Goal: Information Seeking & Learning: Learn about a topic

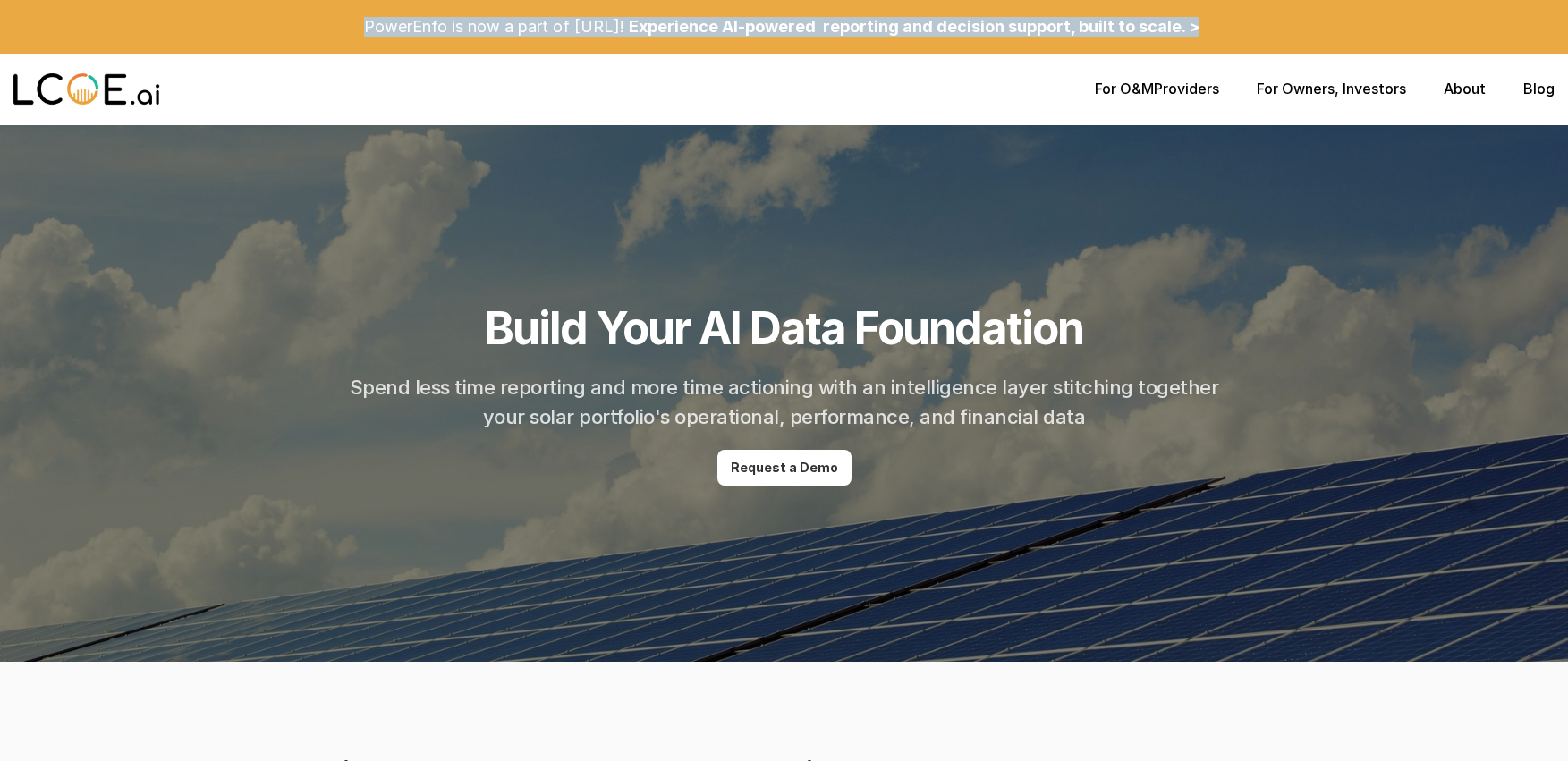
drag, startPoint x: 363, startPoint y: 27, endPoint x: 1305, endPoint y: 28, distance: 942.0
click at [1305, 28] on div "PowerEnfo is now a part of [URL]! Experience AI-powered reporting and decision …" at bounding box center [784, 26] width 1568 height 53
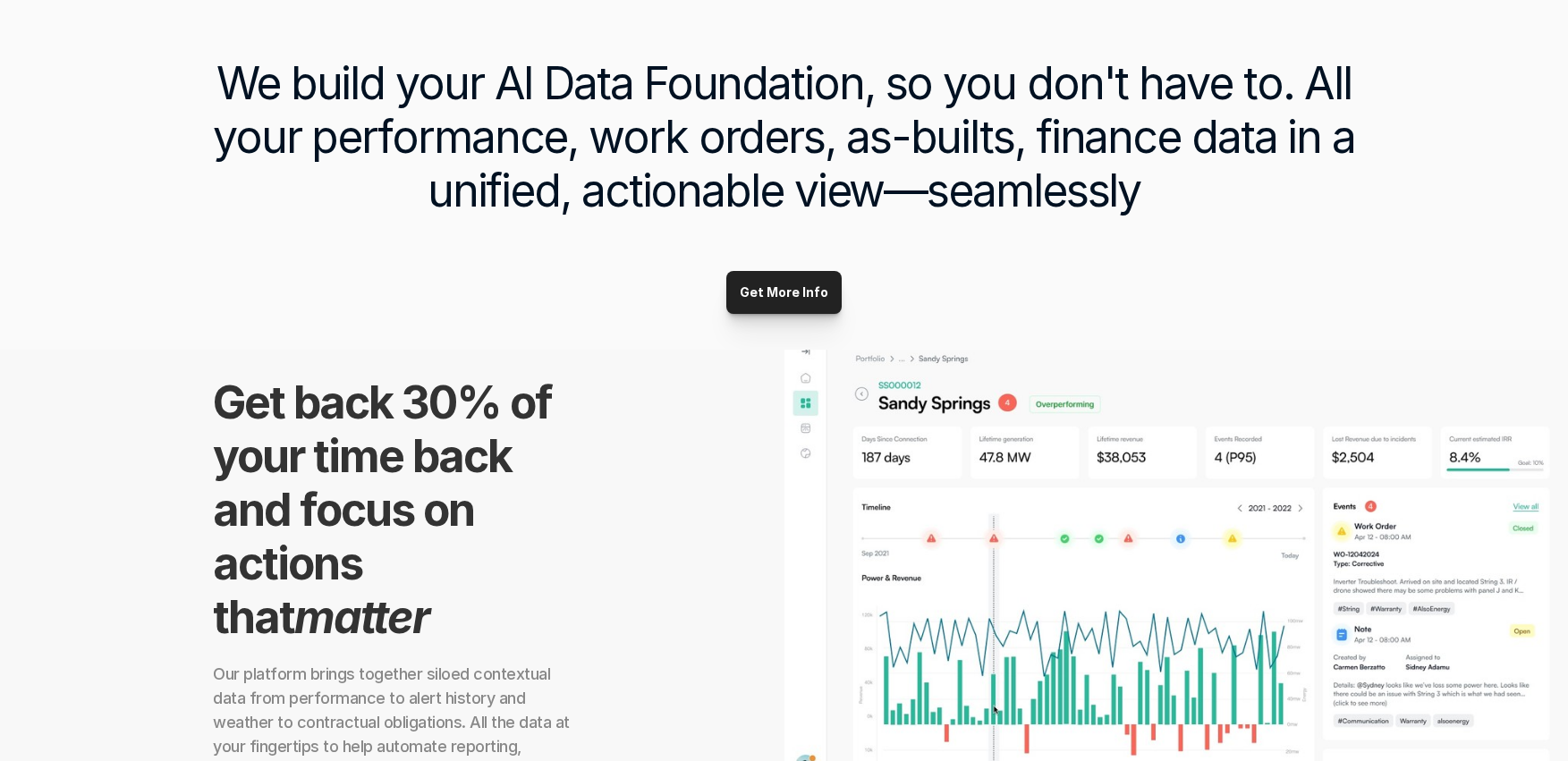
scroll to position [703, 0]
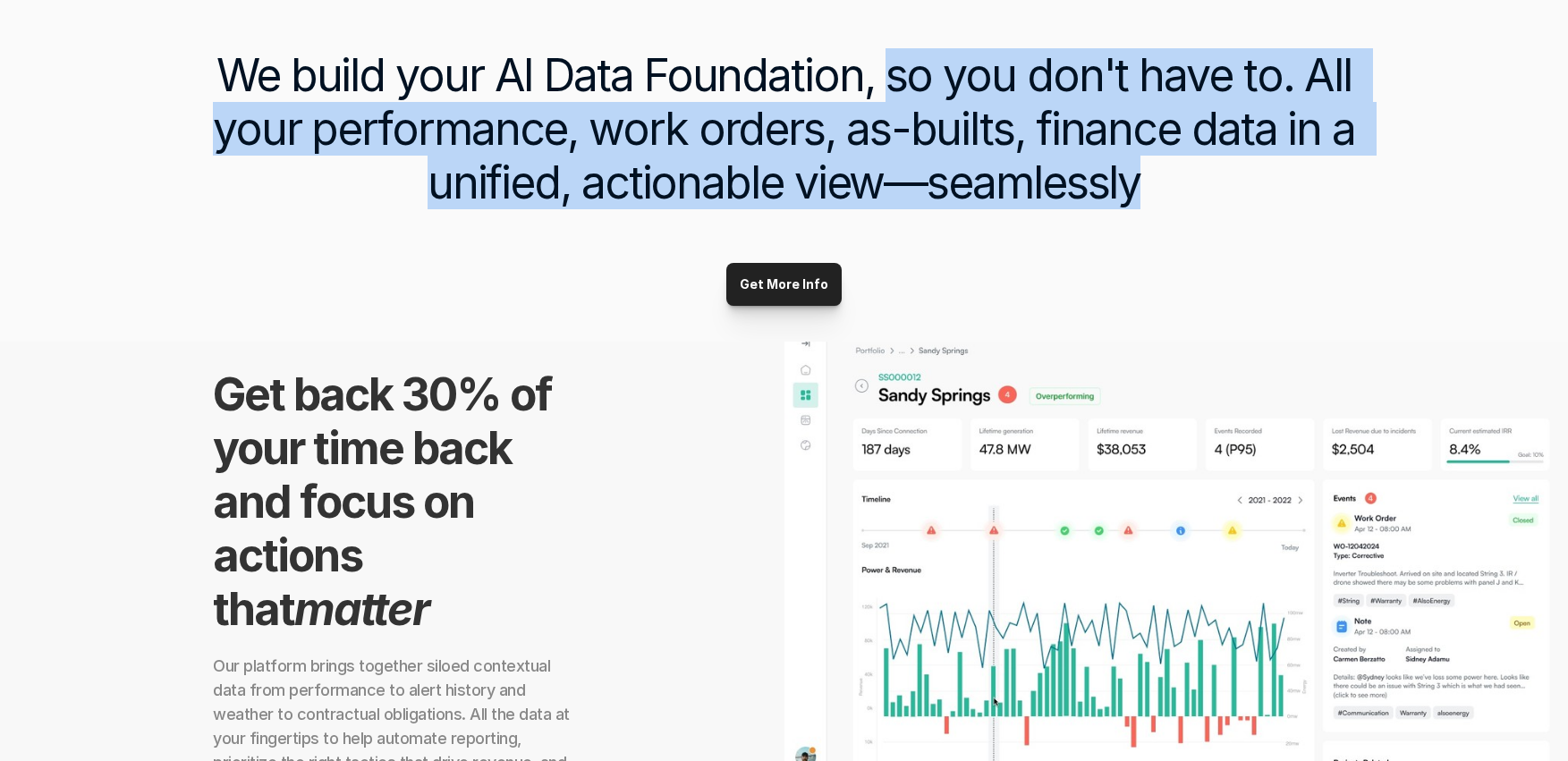
drag, startPoint x: 980, startPoint y: 88, endPoint x: 1252, endPoint y: 229, distance: 306.4
click at [1252, 229] on div "We build your AI Data Foundation, so you don't have to. All your performance, w…" at bounding box center [784, 151] width 1568 height 383
click at [1229, 205] on h3 "We build your AI Data Foundation, so you don't have to. All your performance, w…" at bounding box center [783, 129] width 1197 height 161
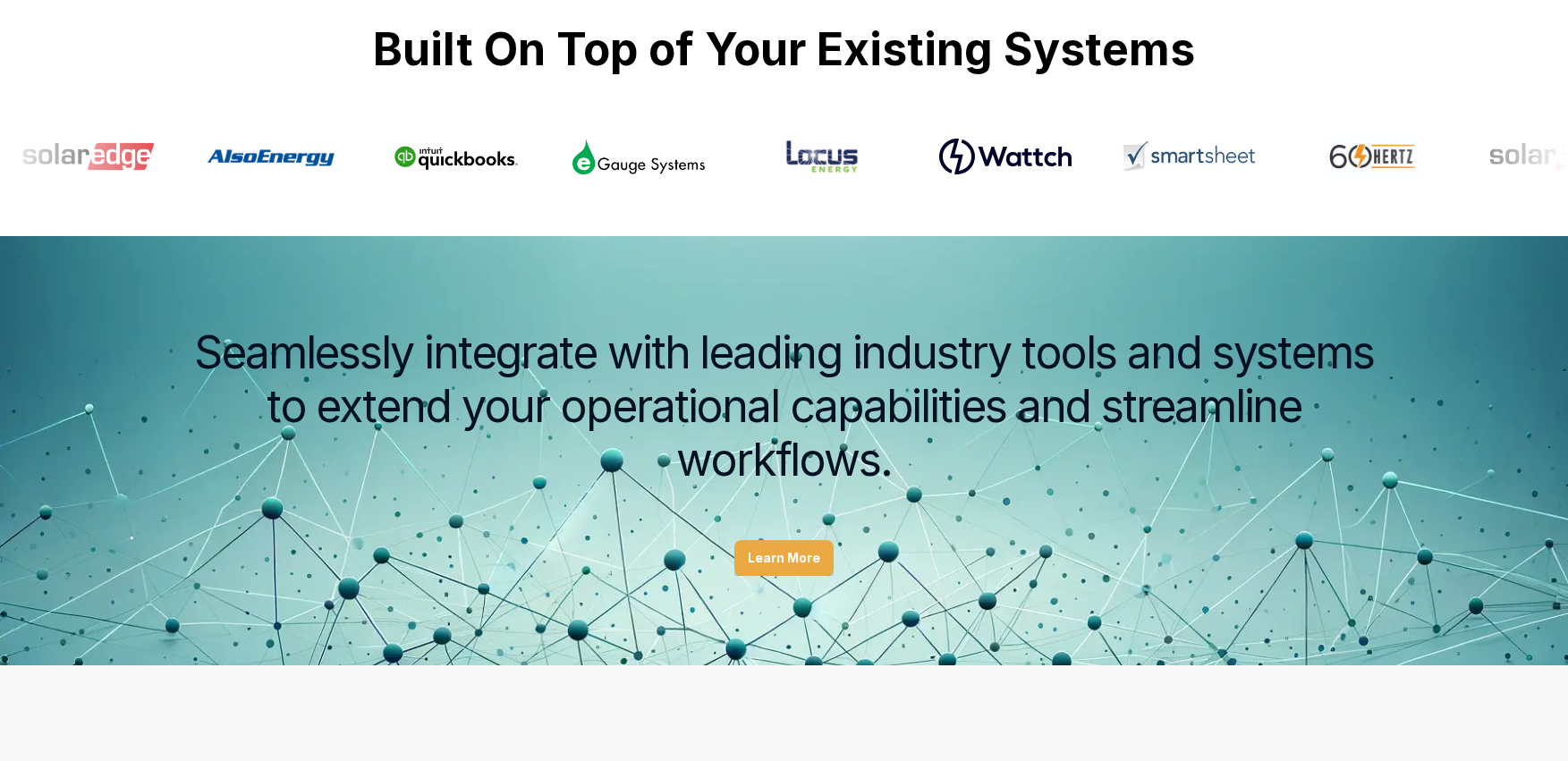
scroll to position [2142, 0]
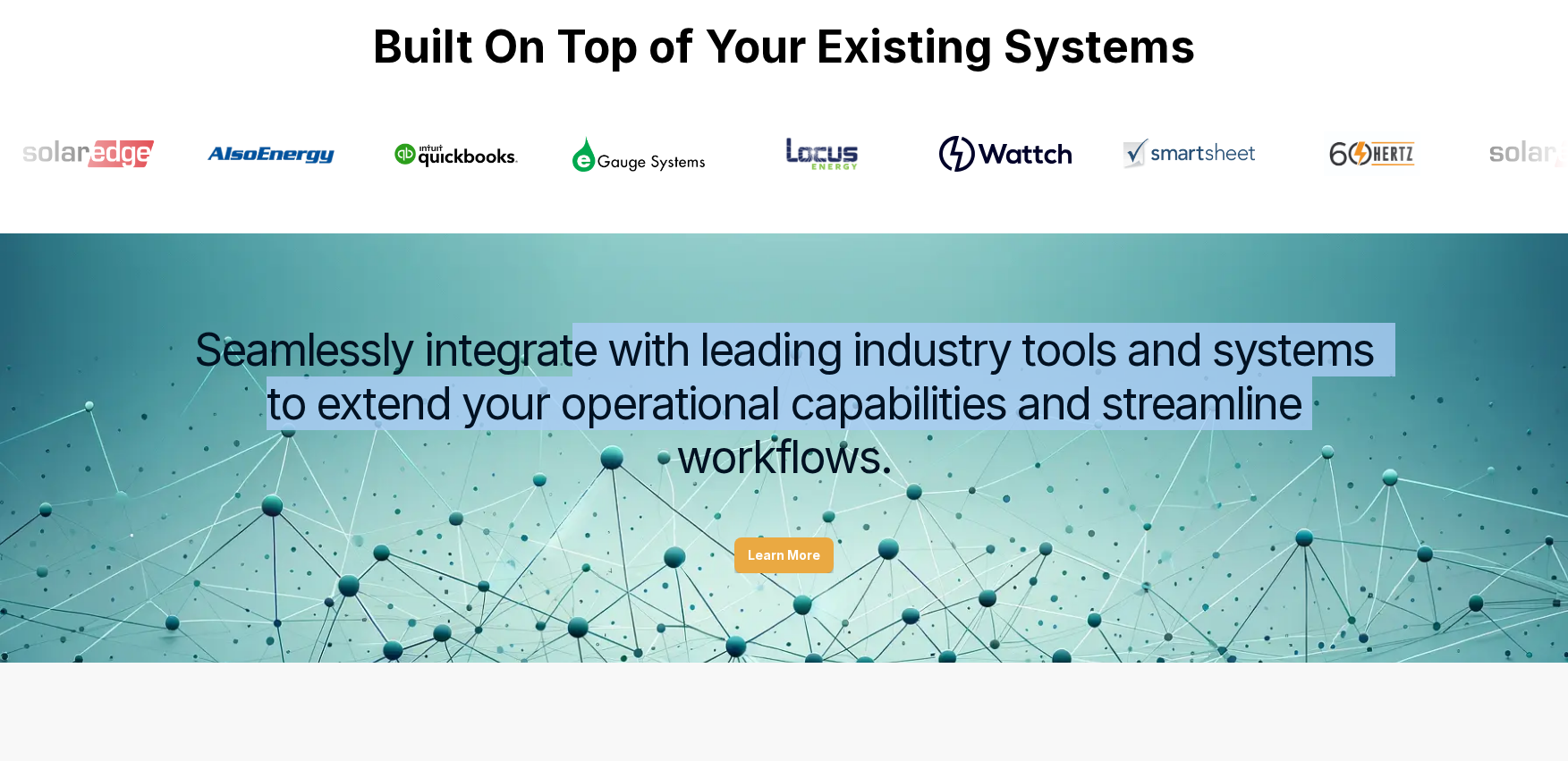
drag, startPoint x: 571, startPoint y: 342, endPoint x: 1350, endPoint y: 414, distance: 782.3
click at [1350, 414] on h2 "Seamlessly integrate with leading industry tools and systems to extend your ope…" at bounding box center [783, 403] width 1197 height 161
click at [1340, 402] on h2 "Seamlessly integrate with leading industry tools and systems to extend your ope…" at bounding box center [783, 403] width 1197 height 161
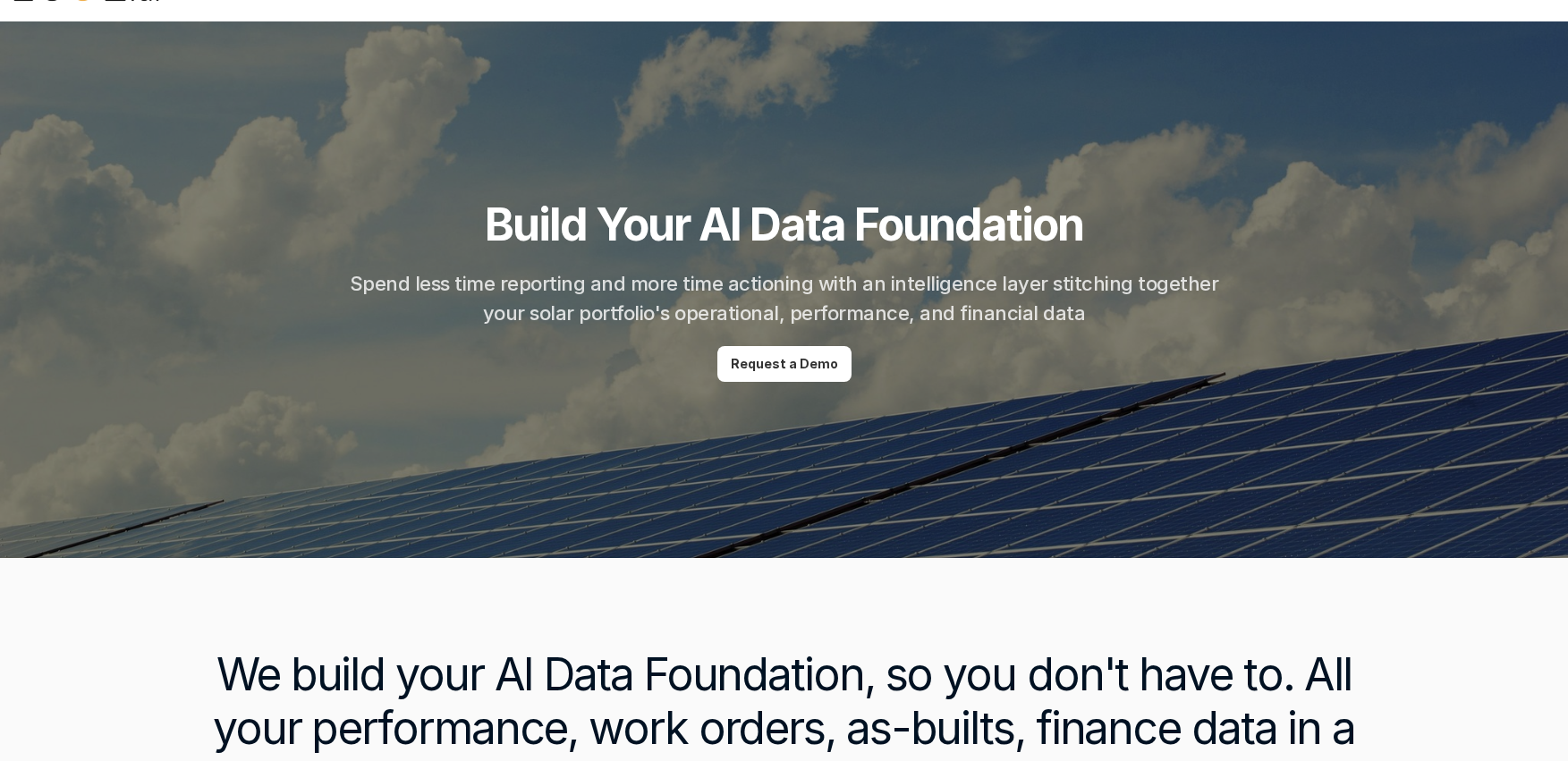
scroll to position [0, 0]
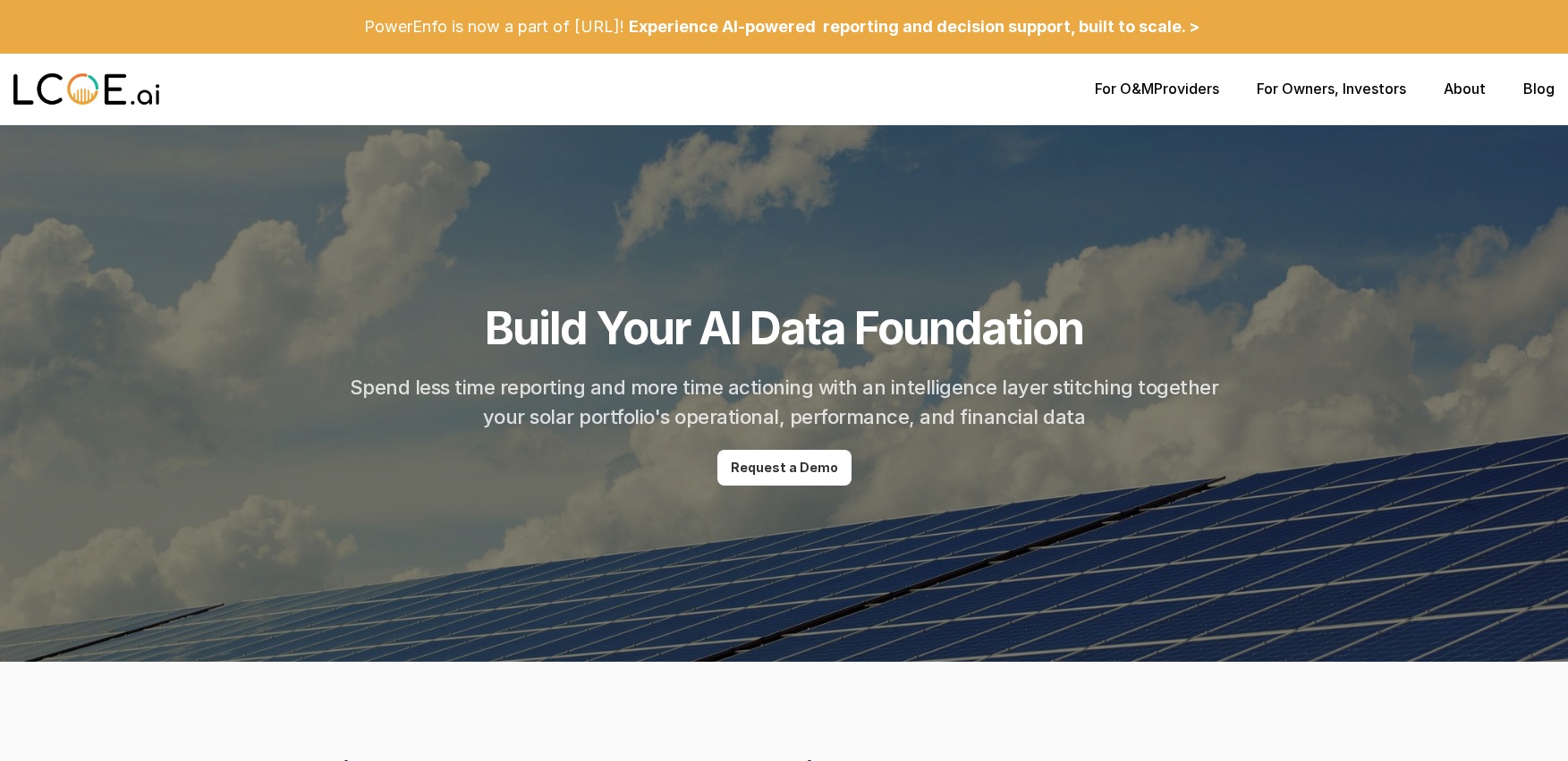
click at [1149, 98] on div "For O&M Providers For Owners , Investors About Blog" at bounding box center [784, 89] width 1568 height 72
click at [1472, 87] on link "About" at bounding box center [1464, 88] width 42 height 17
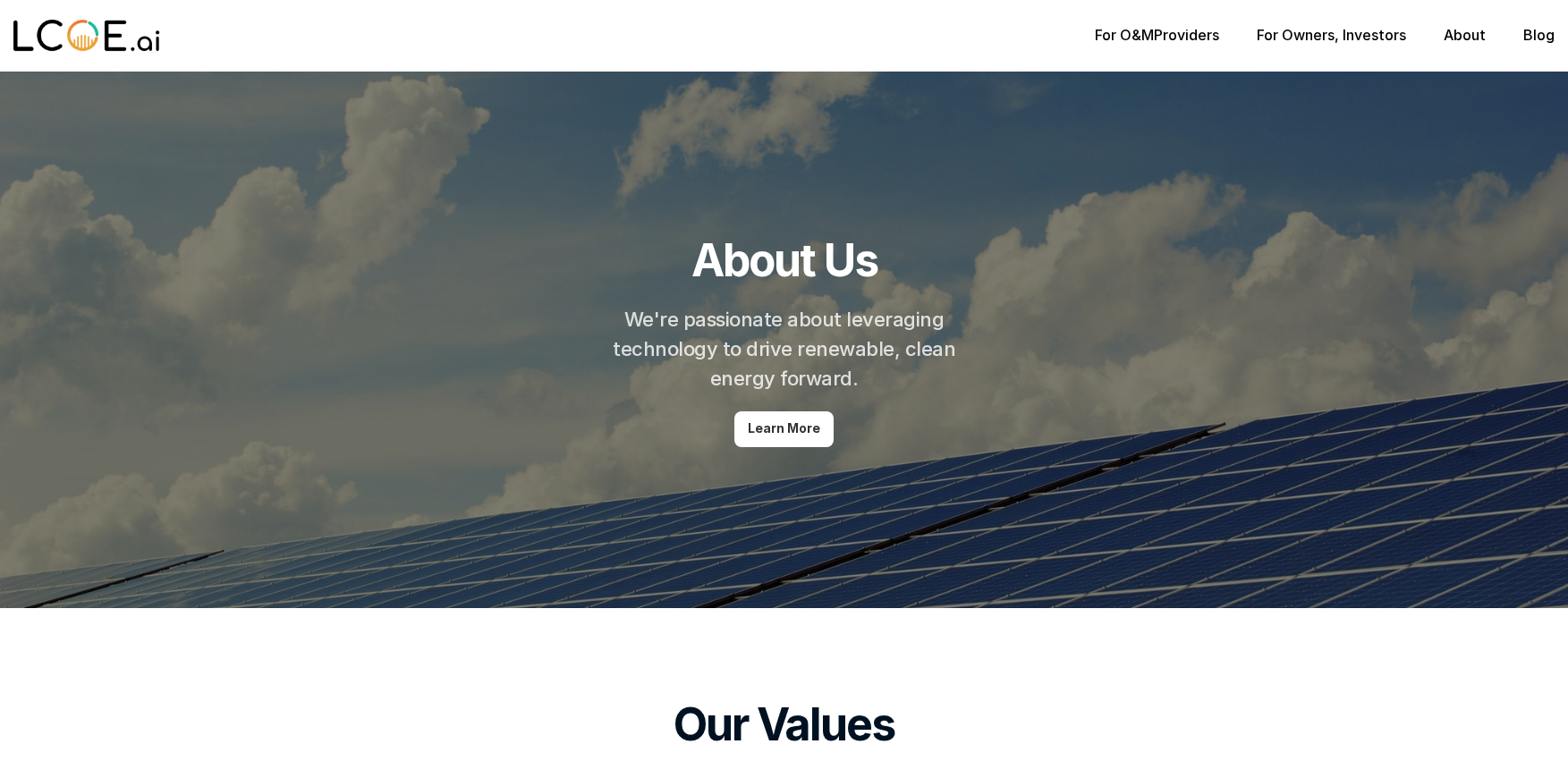
click at [1451, 29] on link "About" at bounding box center [1464, 35] width 42 height 17
click at [1159, 47] on div "For O&M Providers For Owners , Investors About Blog" at bounding box center [784, 36] width 1568 height 72
click at [1155, 35] on p "For O&M Providers" at bounding box center [1157, 35] width 124 height 17
click at [1122, 32] on link "For O&M" at bounding box center [1124, 35] width 59 height 17
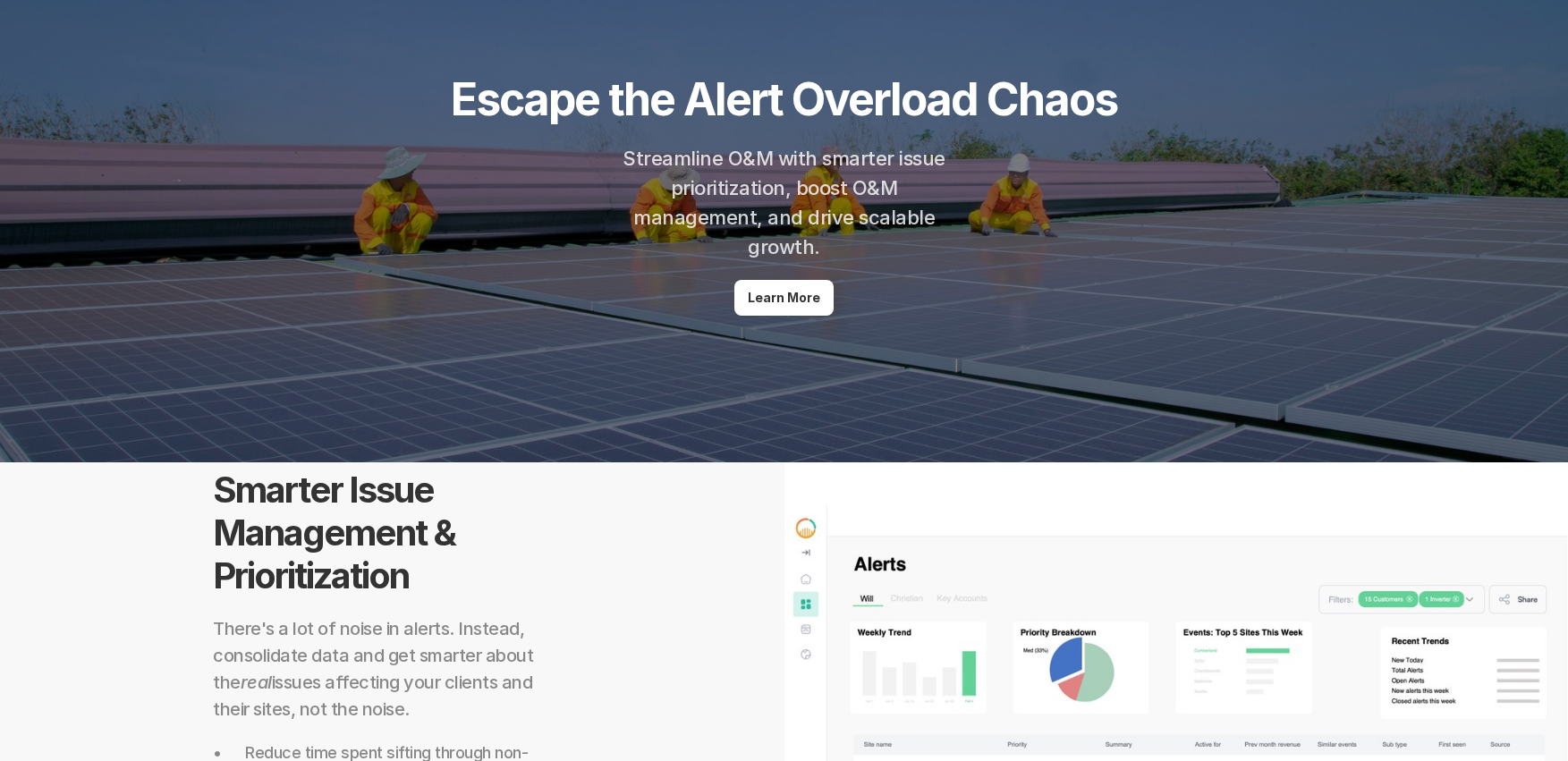
scroll to position [150, 0]
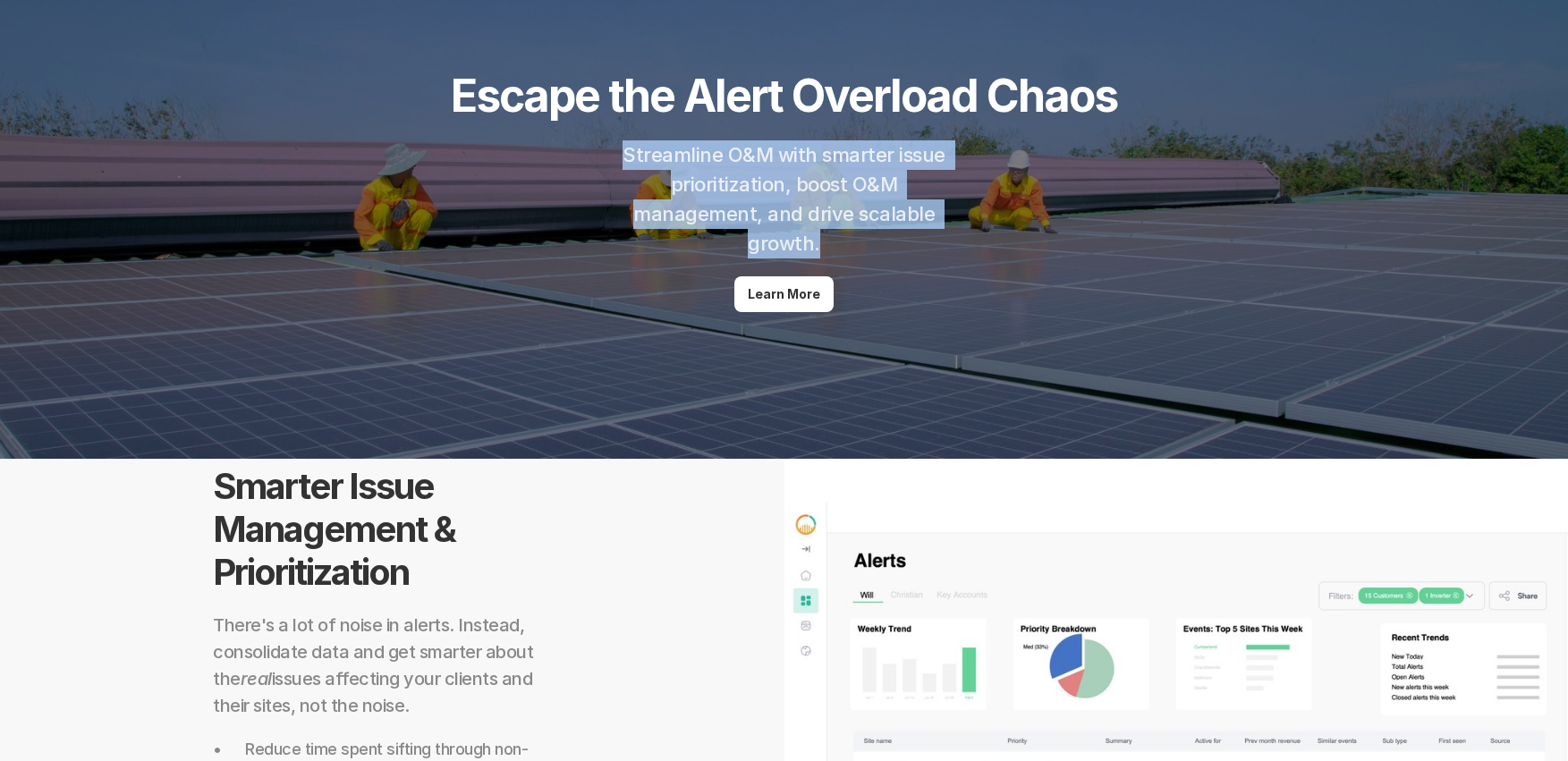
drag, startPoint x: 628, startPoint y: 156, endPoint x: 888, endPoint y: 236, distance: 272.0
click at [888, 236] on h2 "Streamline O&M with smarter issue prioritization, boost O&M management, and dri…" at bounding box center [784, 198] width 349 height 118
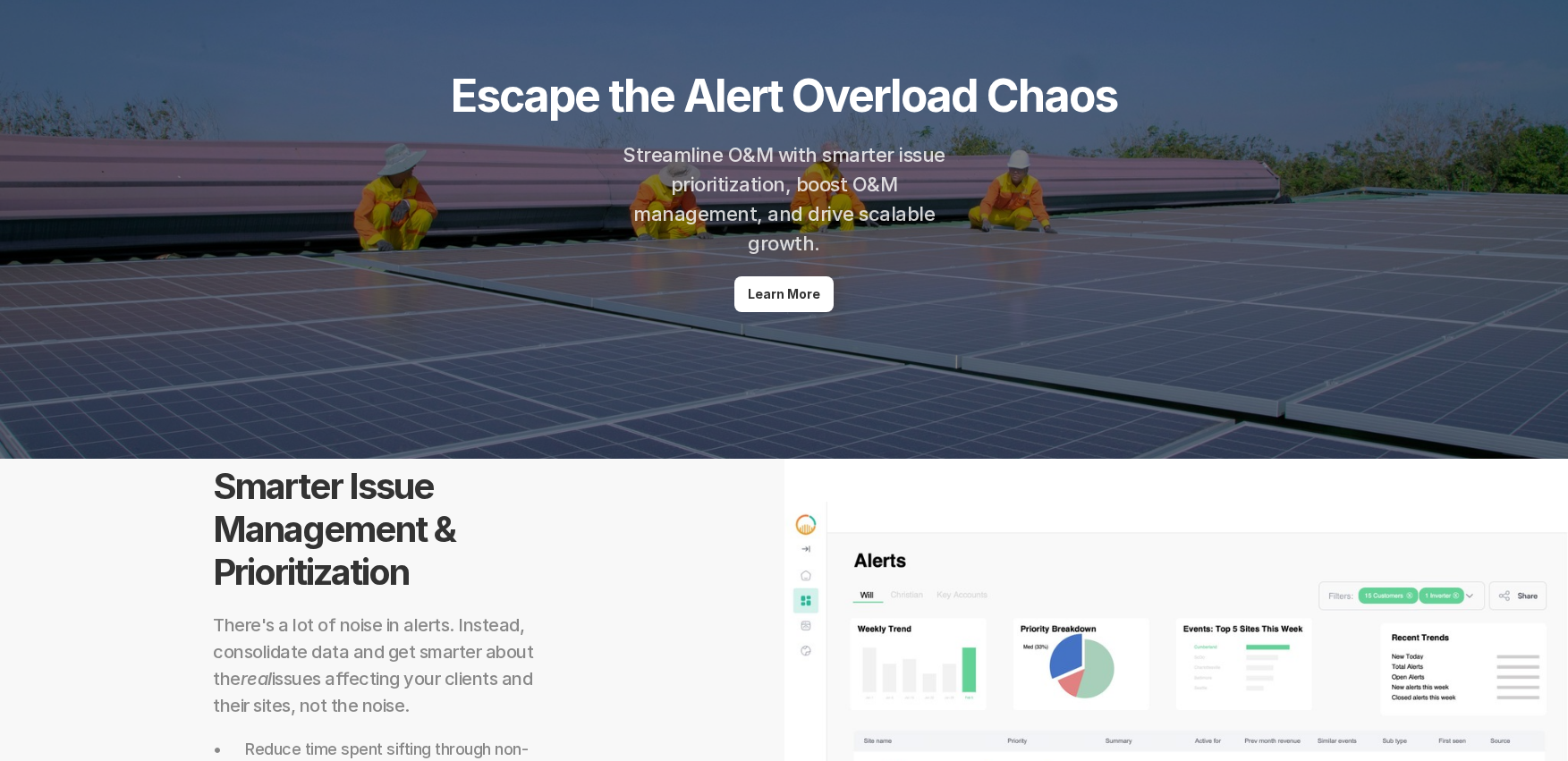
click at [921, 247] on h2 "Streamline O&M with smarter issue prioritization, boost O&M management, and dri…" at bounding box center [784, 198] width 349 height 118
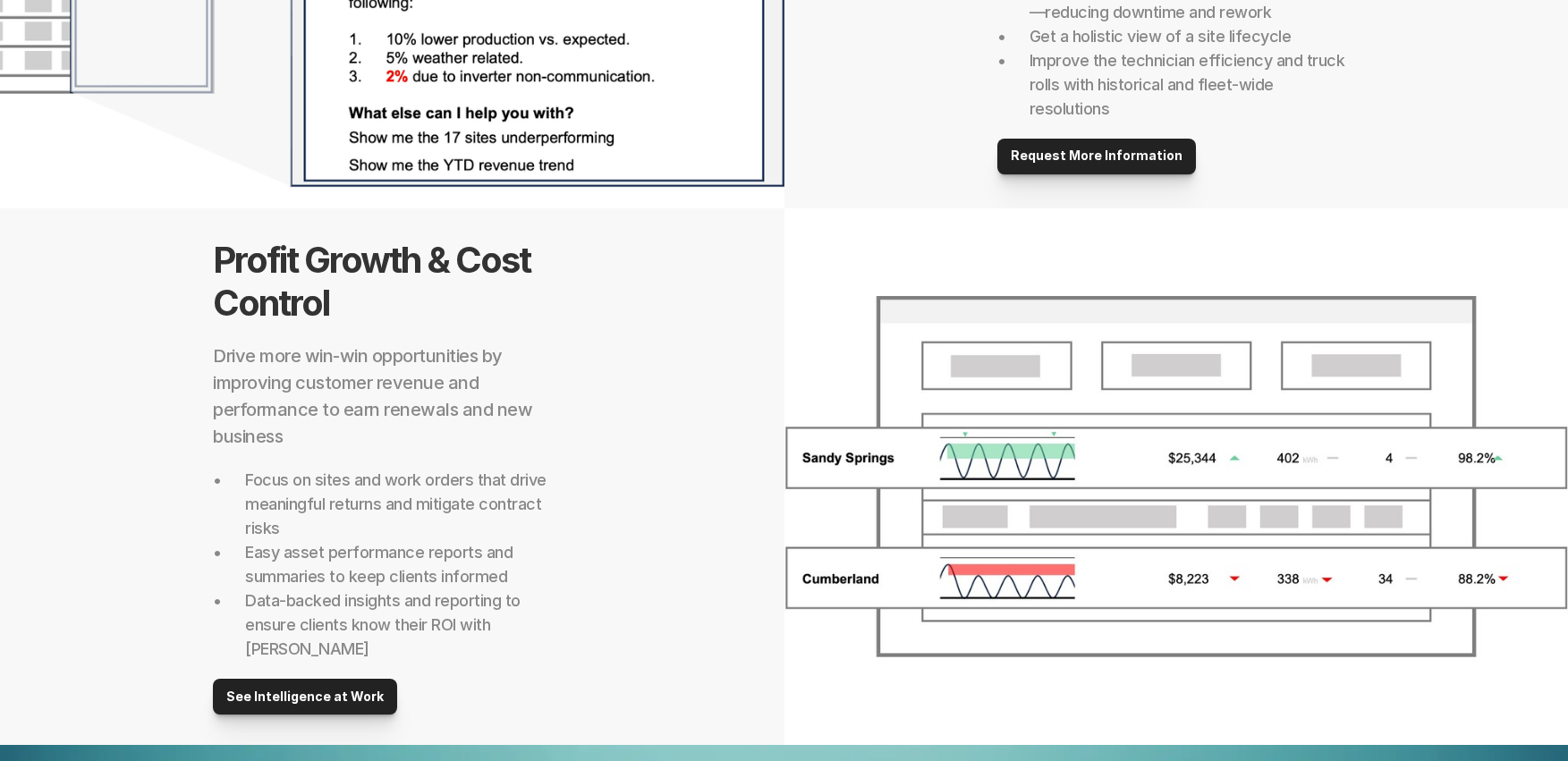
scroll to position [1489, 0]
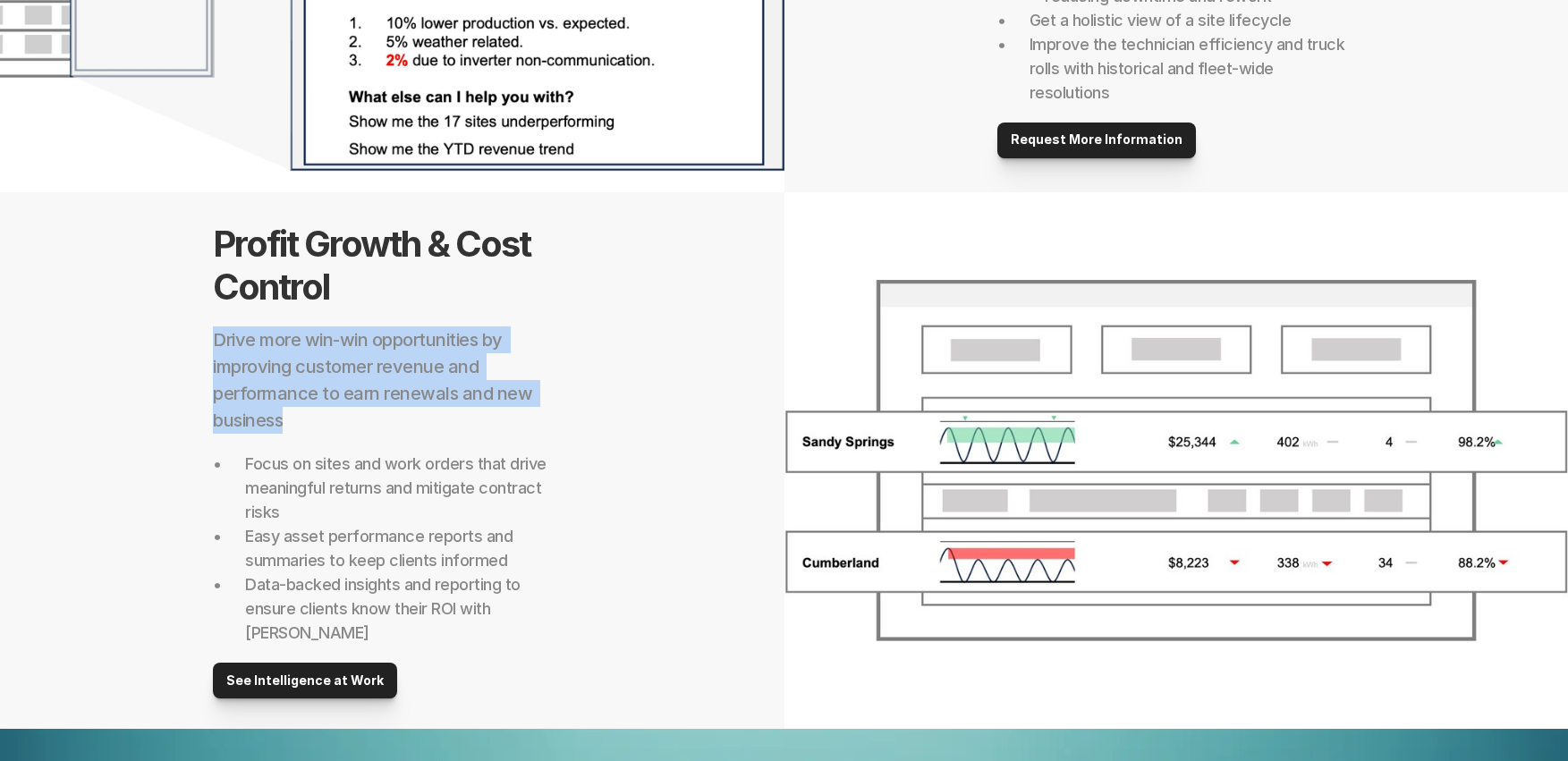
drag, startPoint x: 211, startPoint y: 352, endPoint x: 527, endPoint y: 439, distance: 327.8
click at [527, 439] on div "Profit Growth & Cost Control Drive more win-win opportunities by improving cust…" at bounding box center [392, 461] width 784 height 536
click at [529, 433] on h2 "Drive more win-win opportunities by improving customer revenue and performance …" at bounding box center [392, 380] width 358 height 107
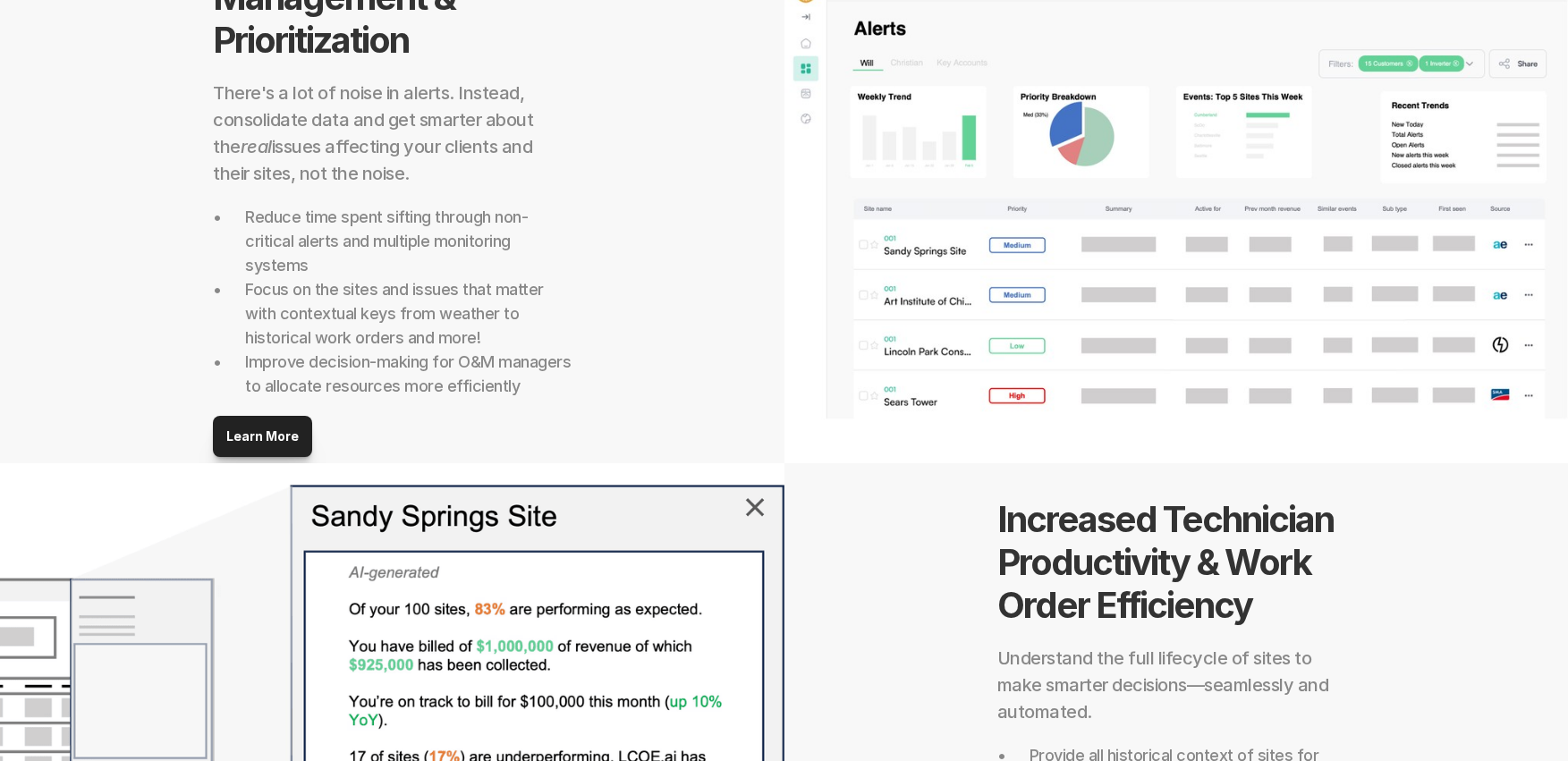
scroll to position [557, 0]
